Goal: Task Accomplishment & Management: Manage account settings

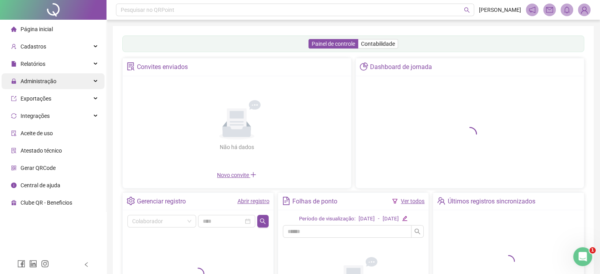
click at [84, 84] on div "Administração" at bounding box center [53, 81] width 103 height 16
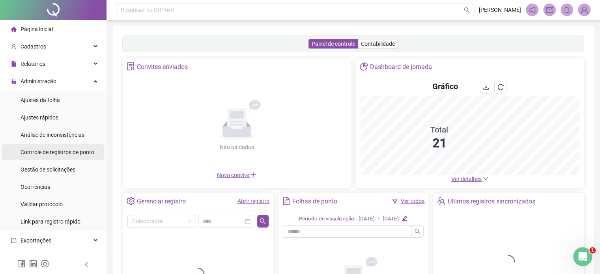
click at [76, 156] on div "Controle de registros de ponto" at bounding box center [58, 152] width 74 height 16
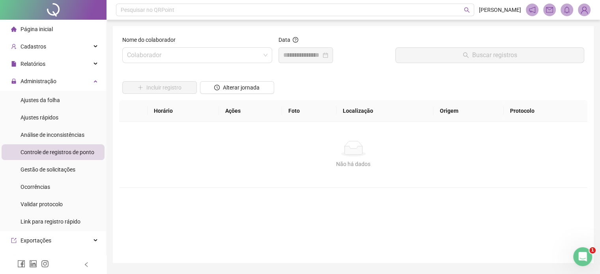
click at [66, 171] on span "Gestão de solicitações" at bounding box center [48, 169] width 55 height 6
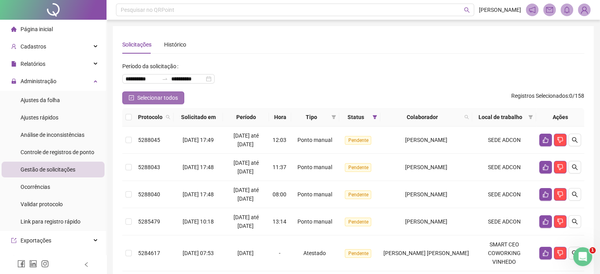
click at [129, 96] on icon "check-square" at bounding box center [132, 98] width 6 height 6
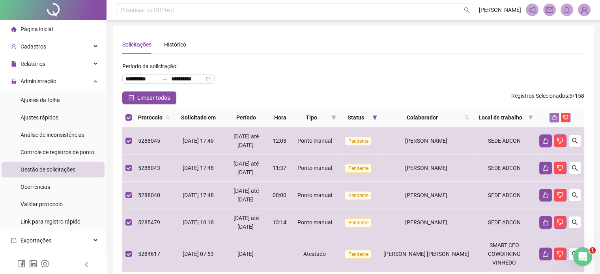
click at [553, 116] on icon "like" at bounding box center [554, 117] width 5 height 5
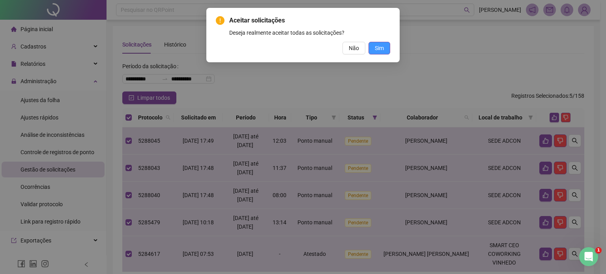
click at [384, 47] on button "Sim" at bounding box center [379, 48] width 22 height 13
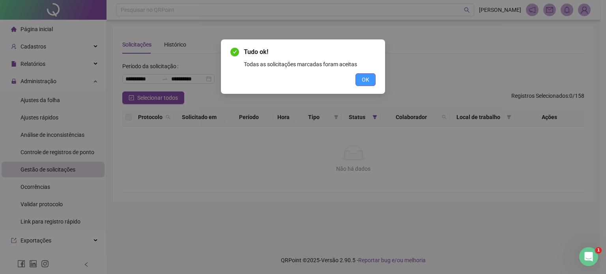
click at [370, 78] on button "OK" at bounding box center [365, 79] width 20 height 13
